Goal: Navigation & Orientation: Find specific page/section

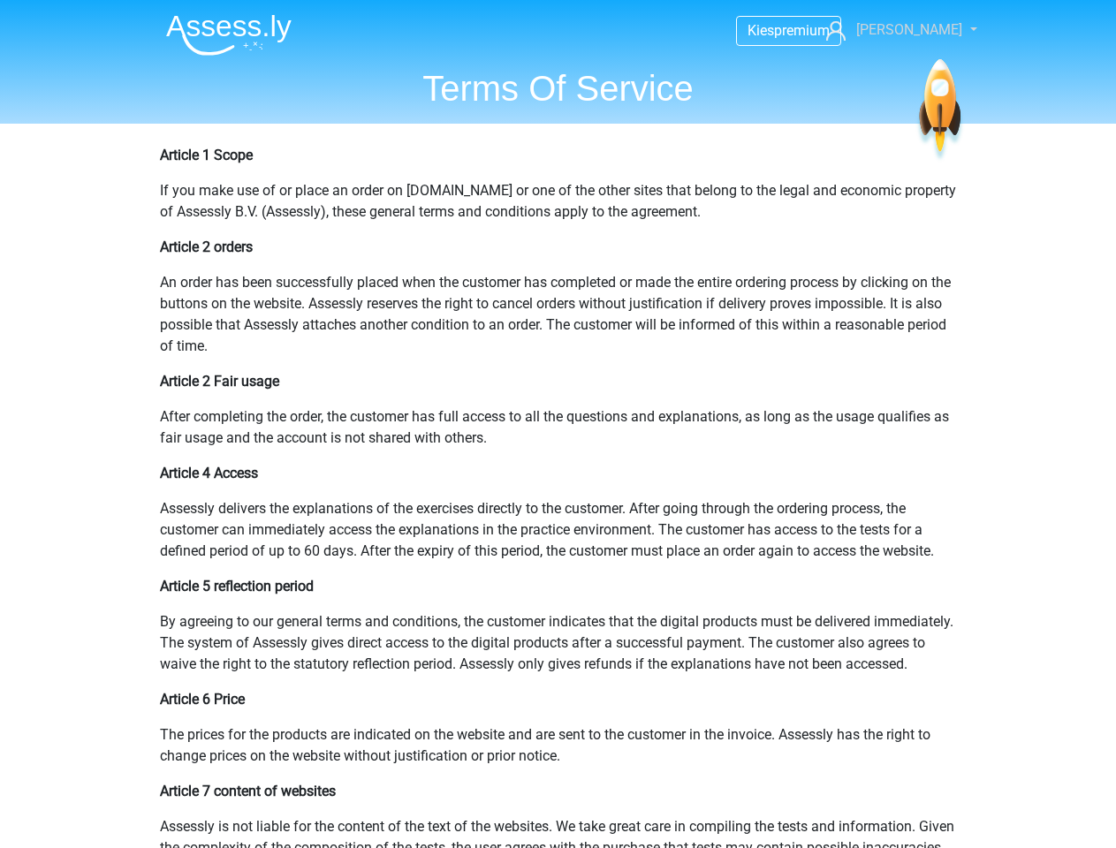
click at [924, 30] on span "[PERSON_NAME]" at bounding box center [909, 29] width 106 height 17
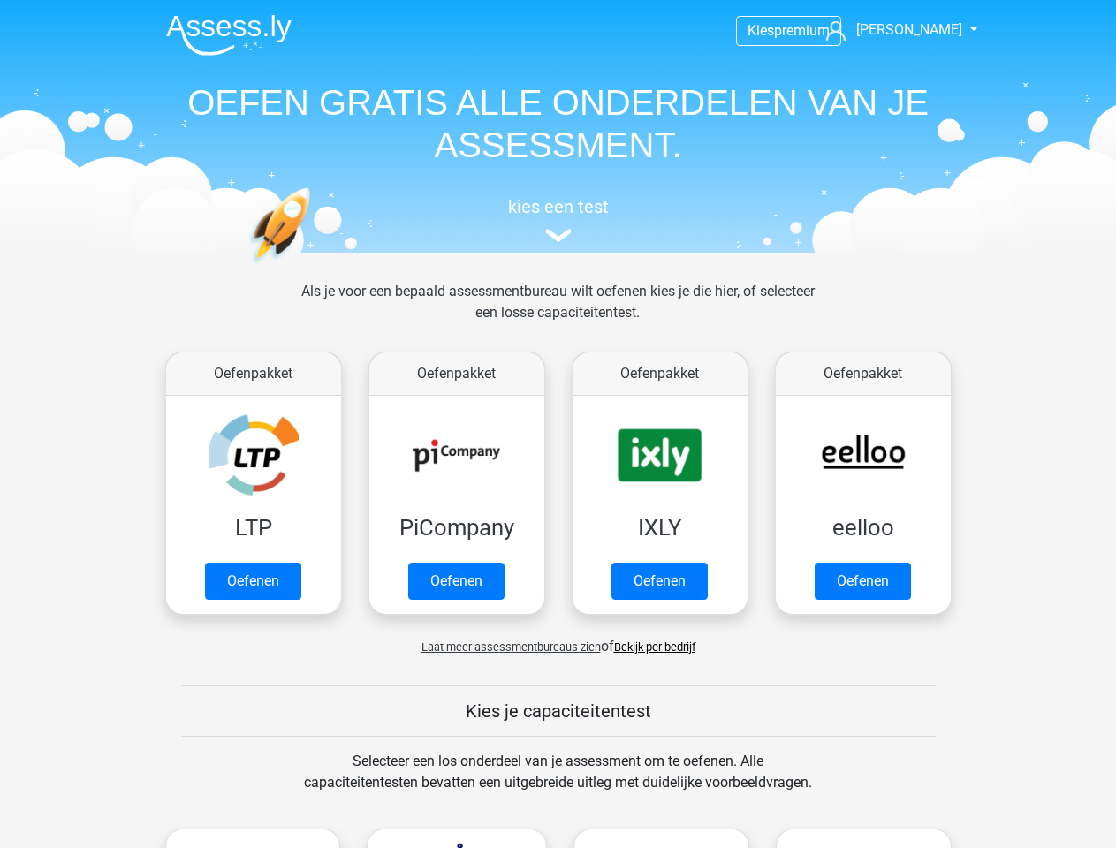
click at [924, 30] on span "[PERSON_NAME]" at bounding box center [909, 29] width 106 height 17
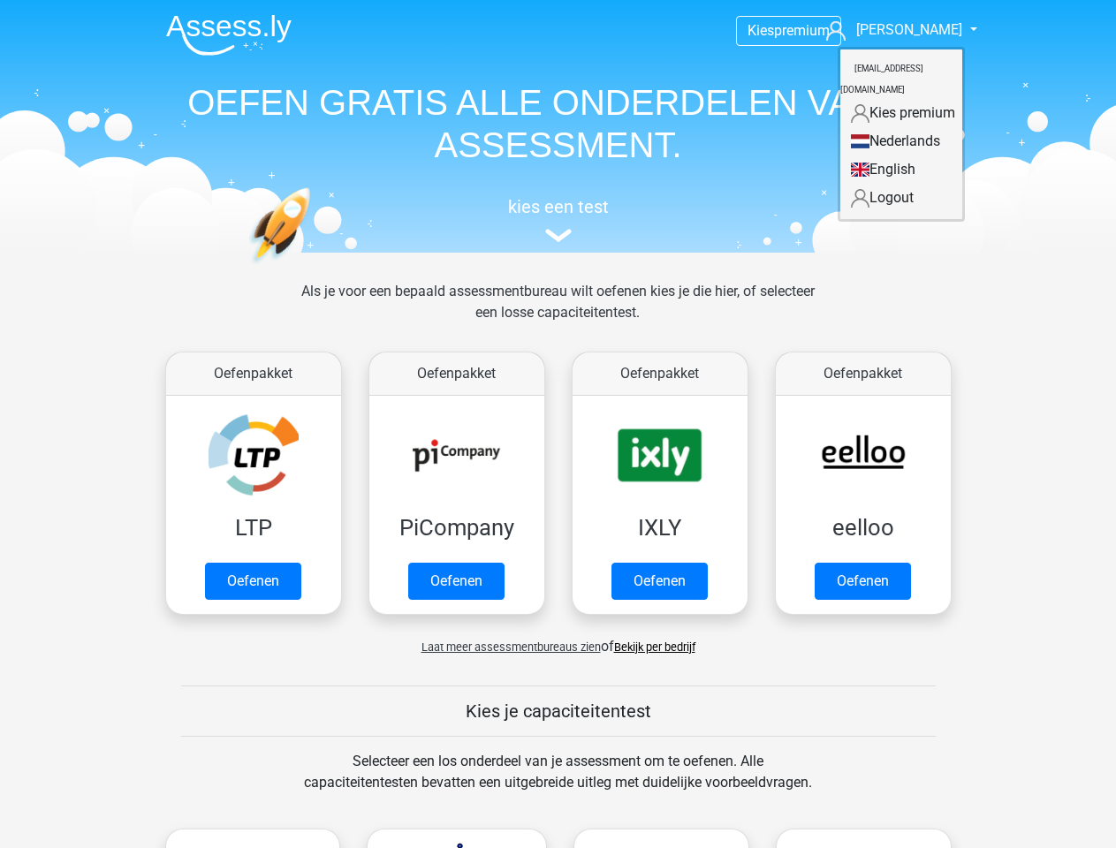
click at [506, 647] on span "Laat meer assessmentbureaus zien" at bounding box center [510, 647] width 179 height 13
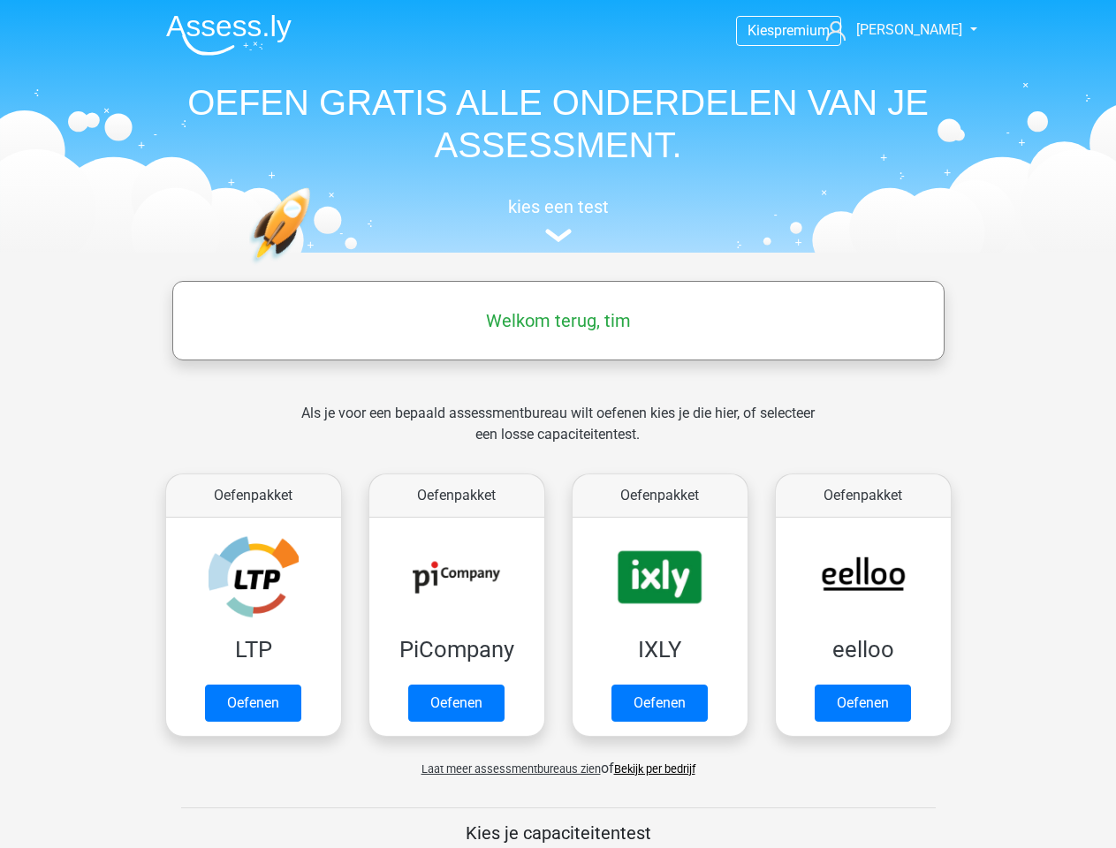
click at [924, 30] on span "[PERSON_NAME]" at bounding box center [909, 29] width 106 height 17
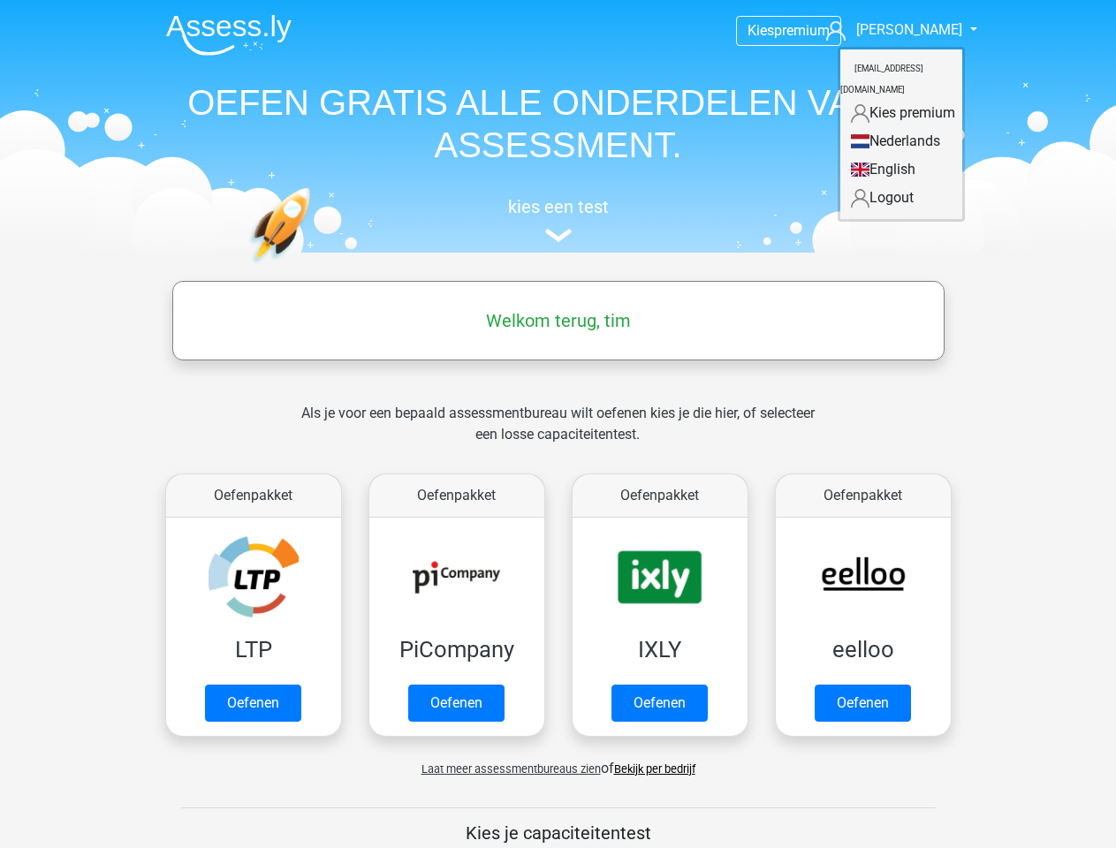
click at [506, 769] on span "Laat meer assessmentbureaus zien" at bounding box center [510, 769] width 179 height 13
